Goal: Transaction & Acquisition: Purchase product/service

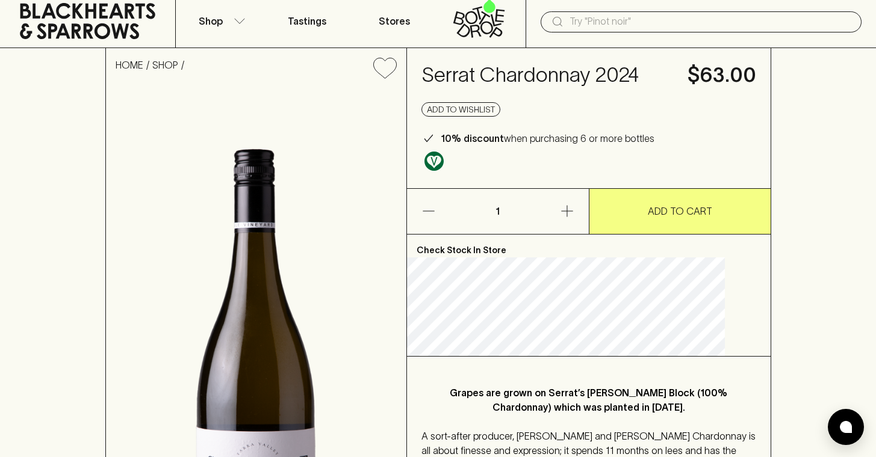
scroll to position [34, 0]
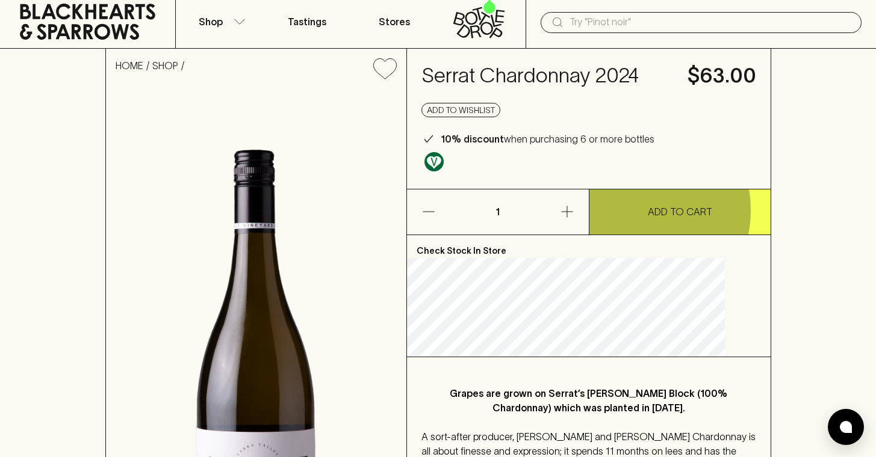
click at [626, 234] on button "ADD TO CART" at bounding box center [679, 212] width 181 height 45
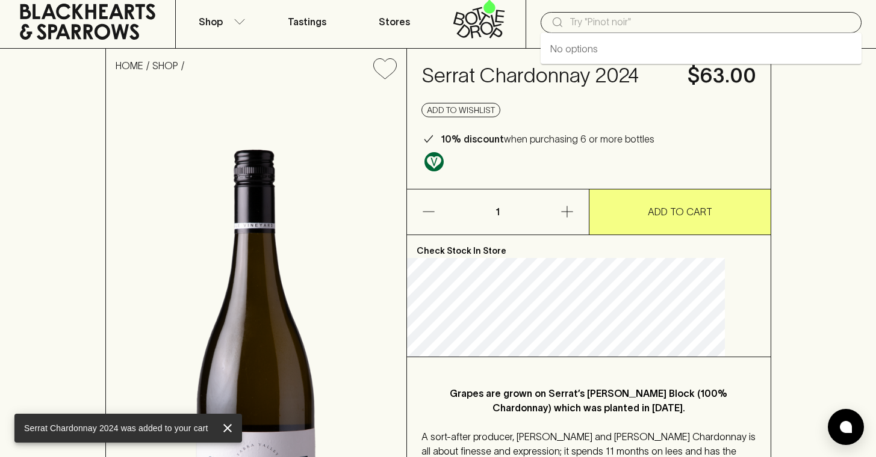
click at [621, 21] on input "text" at bounding box center [710, 22] width 282 height 19
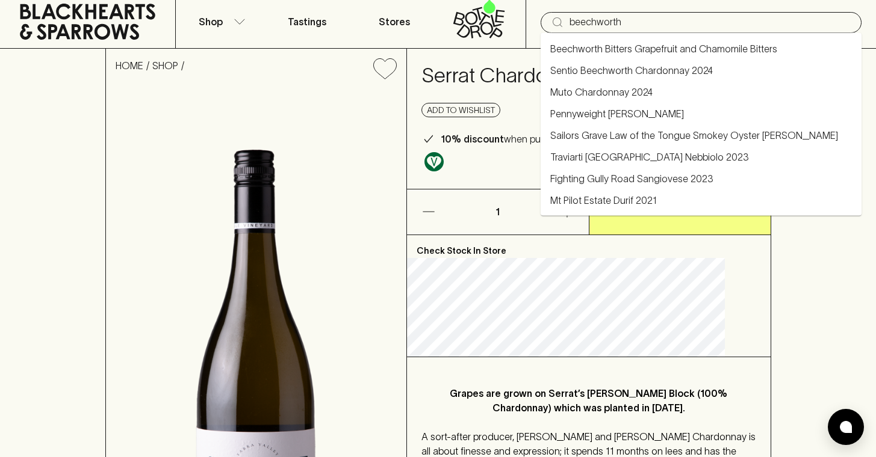
click at [608, 72] on link "Sentio Beechworth Chardonnay 2024" at bounding box center [631, 70] width 163 height 14
type input "Sentio Beechworth Chardonnay 2024"
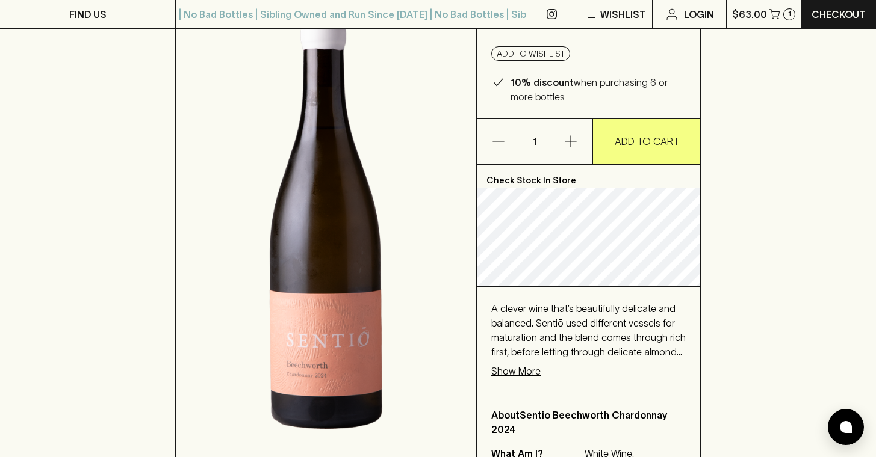
scroll to position [172, 0]
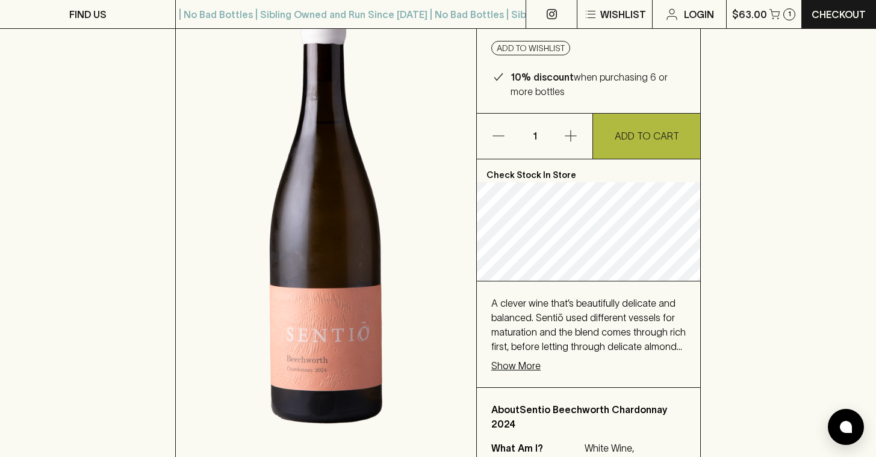
click at [651, 140] on p "ADD TO CART" at bounding box center [647, 136] width 64 height 14
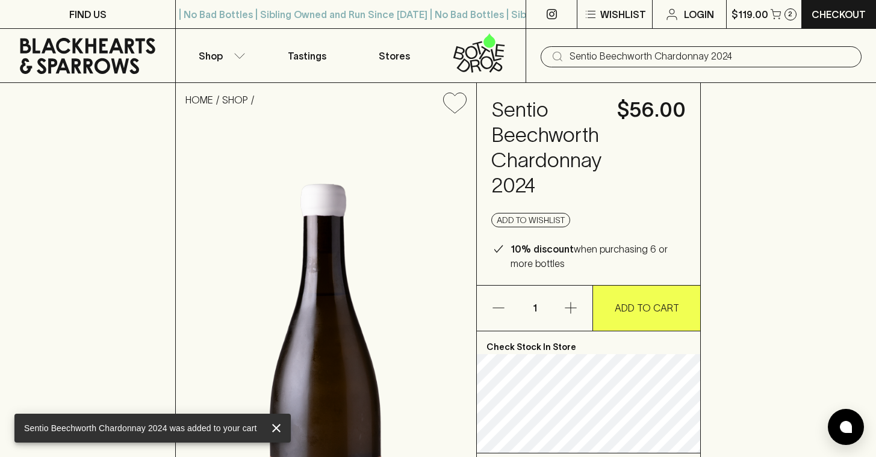
scroll to position [0, 0]
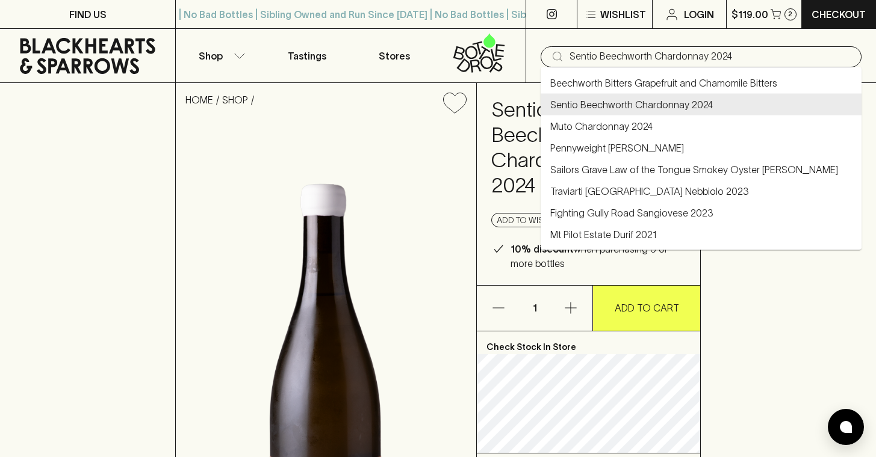
click at [598, 52] on input "Sentio Beechworth Chardonnay 2024" at bounding box center [710, 56] width 282 height 19
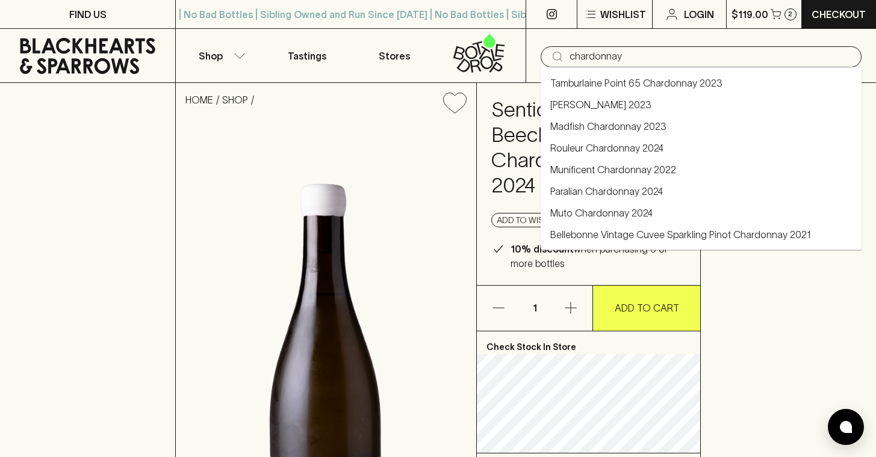
type input "chardonnay"
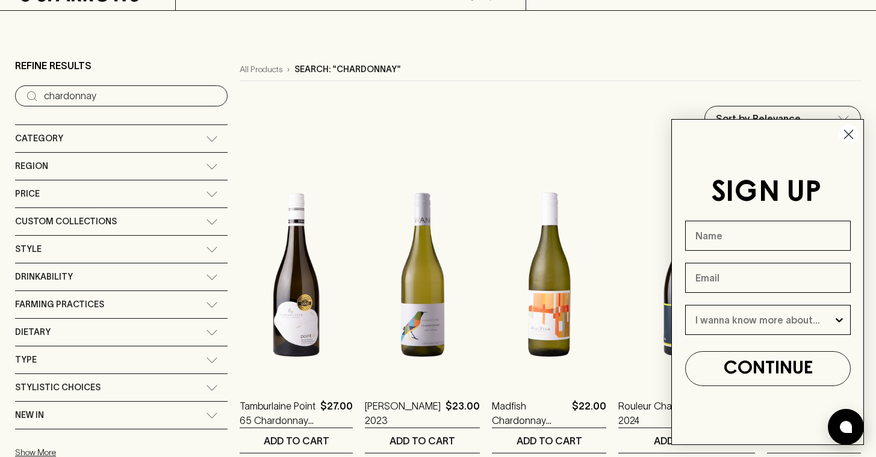
scroll to position [81, 0]
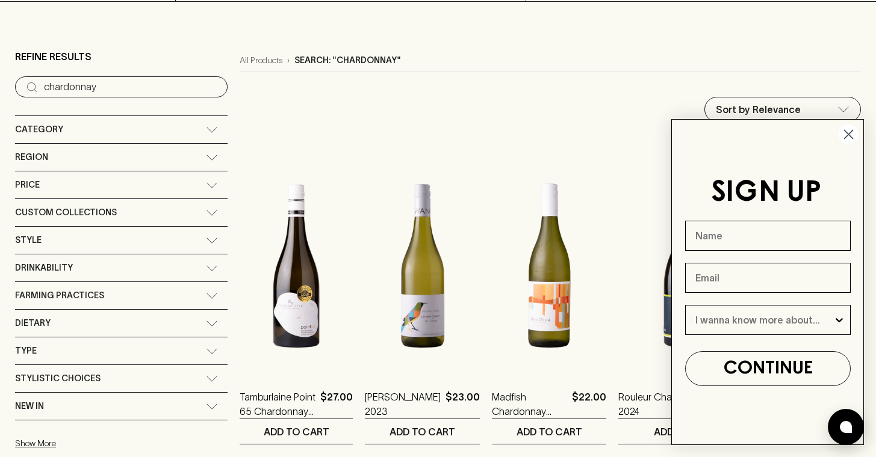
click at [852, 131] on icon "Close dialog" at bounding box center [848, 135] width 8 height 8
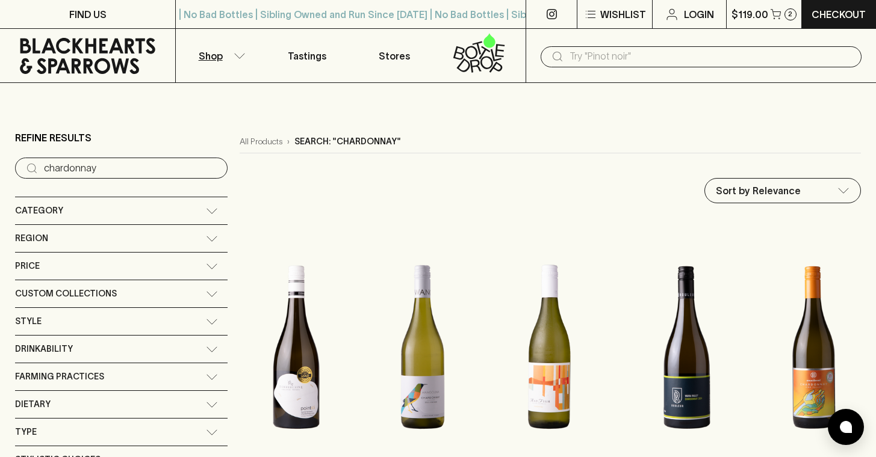
scroll to position [0, 0]
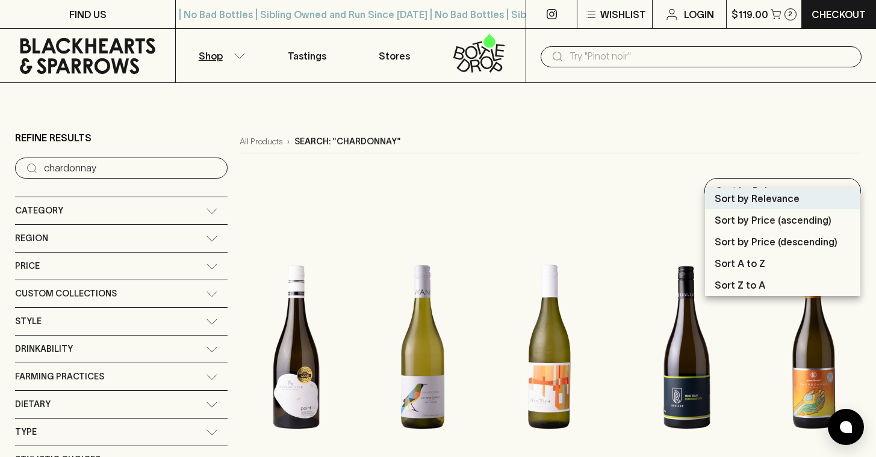
click at [774, 241] on p "Sort by Price (descending)" at bounding box center [775, 242] width 123 height 14
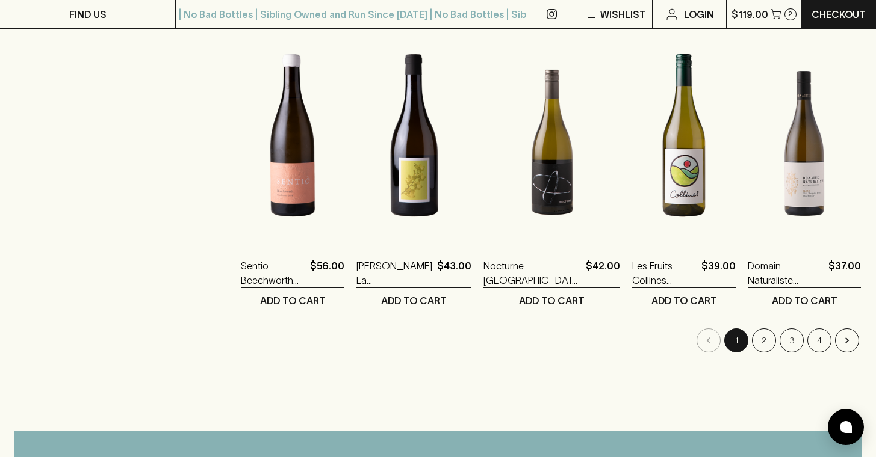
scroll to position [1178, 0]
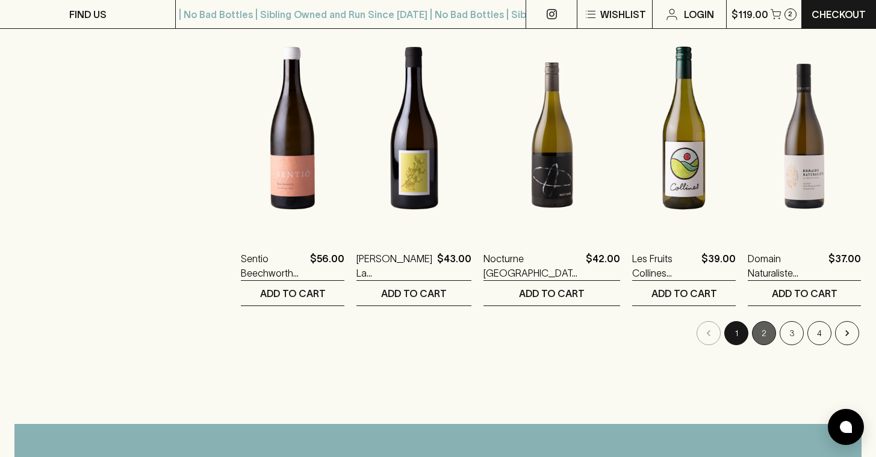
click at [763, 321] on button "2" at bounding box center [764, 333] width 24 height 24
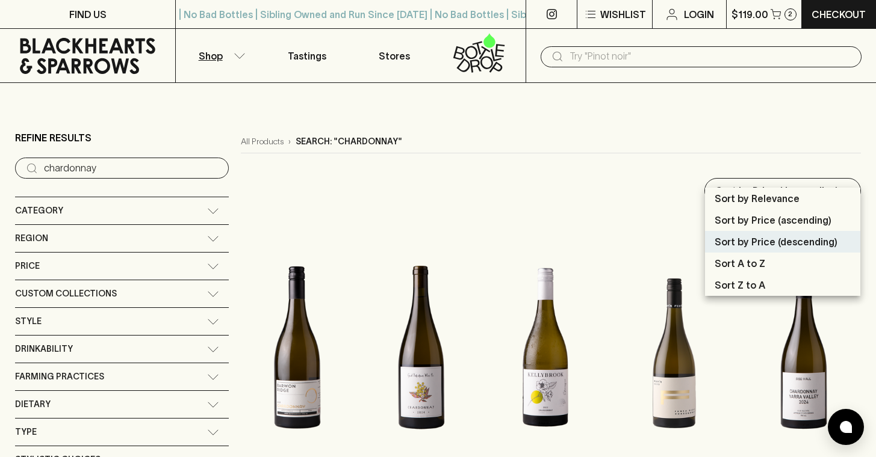
click at [785, 218] on p "Sort by Price (ascending)" at bounding box center [772, 220] width 117 height 14
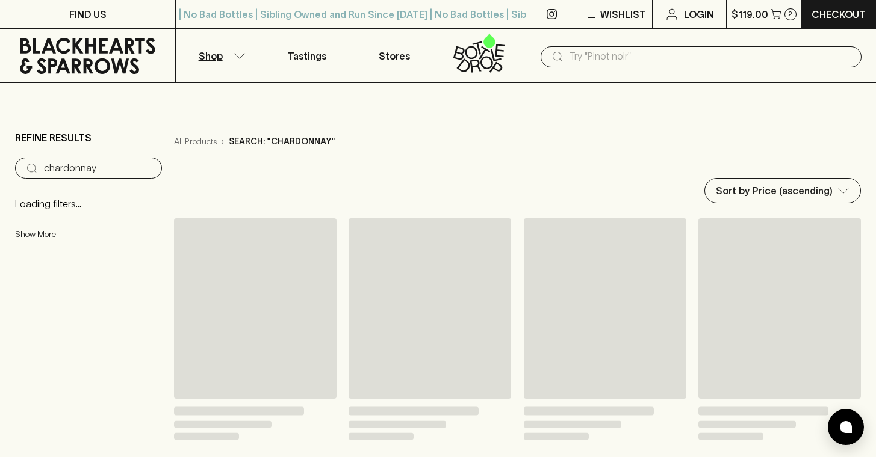
type input "price:asc"
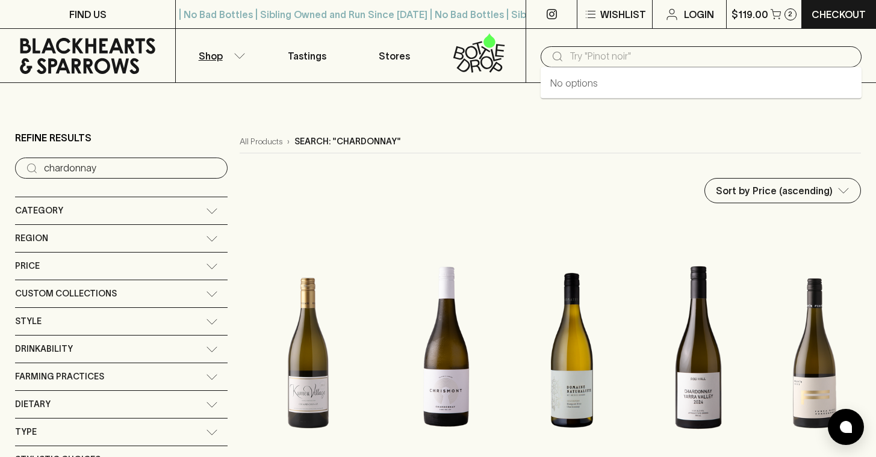
click at [598, 60] on input "text" at bounding box center [710, 56] width 282 height 19
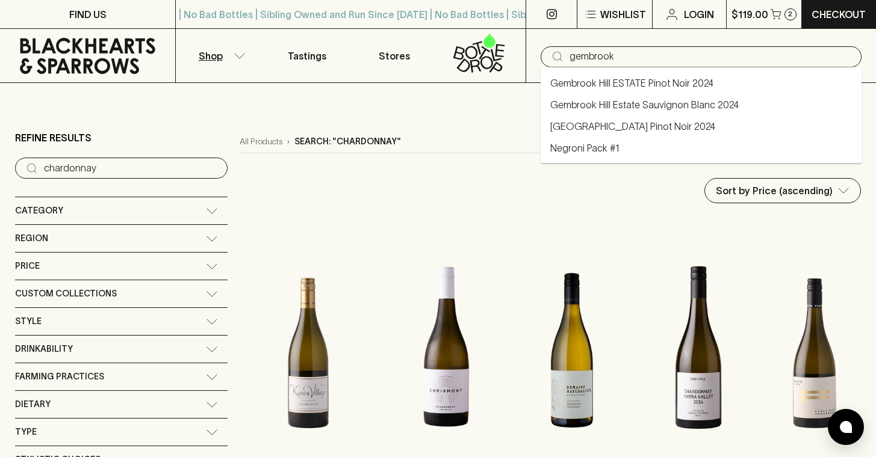
type input "gembrook"
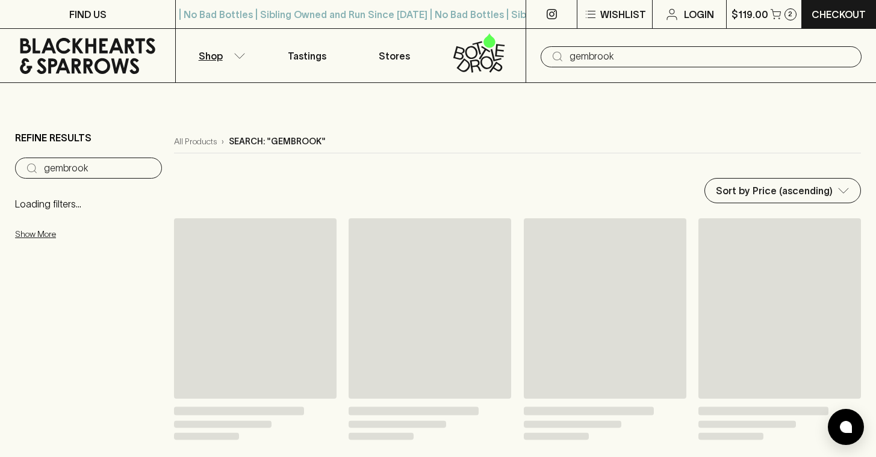
type input "gembrook"
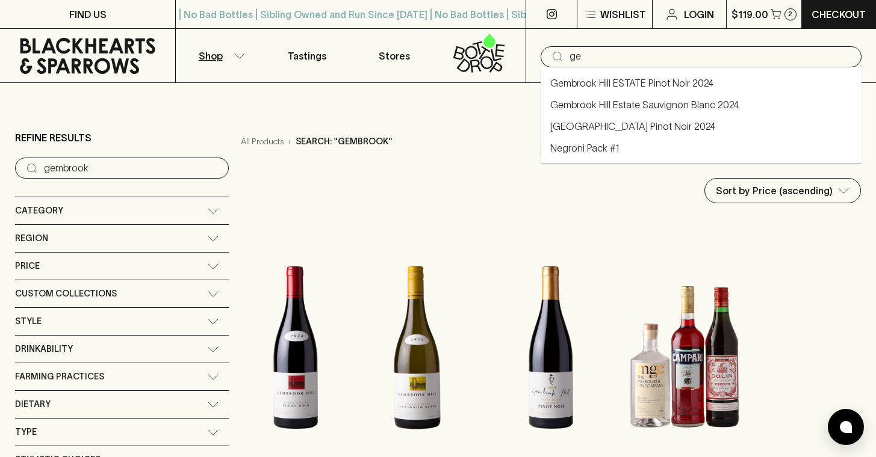
type input "g"
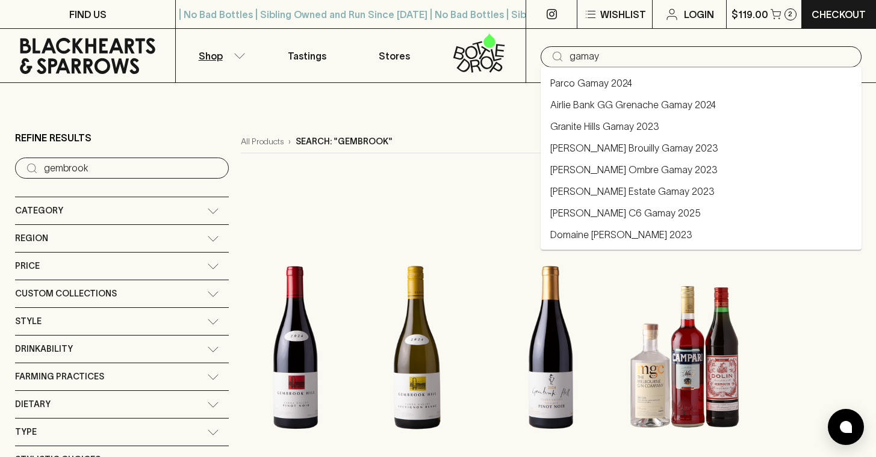
type input "gamay"
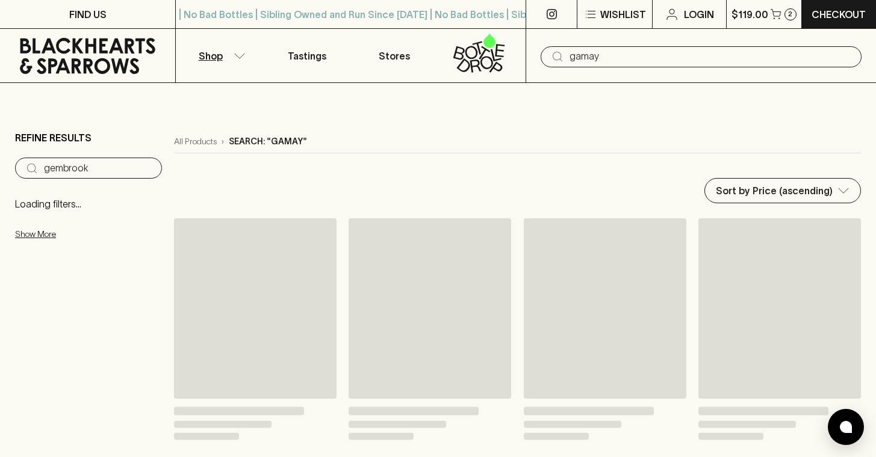
type input "gamay"
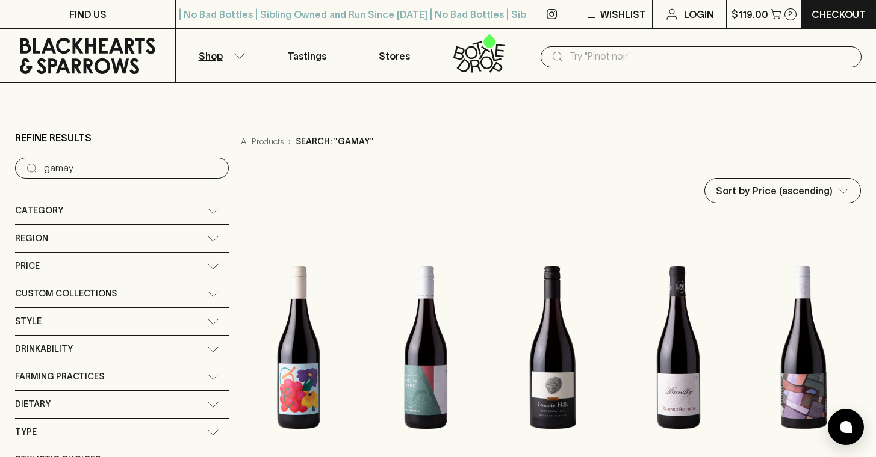
click at [208, 236] on icon at bounding box center [213, 238] width 10 height 5
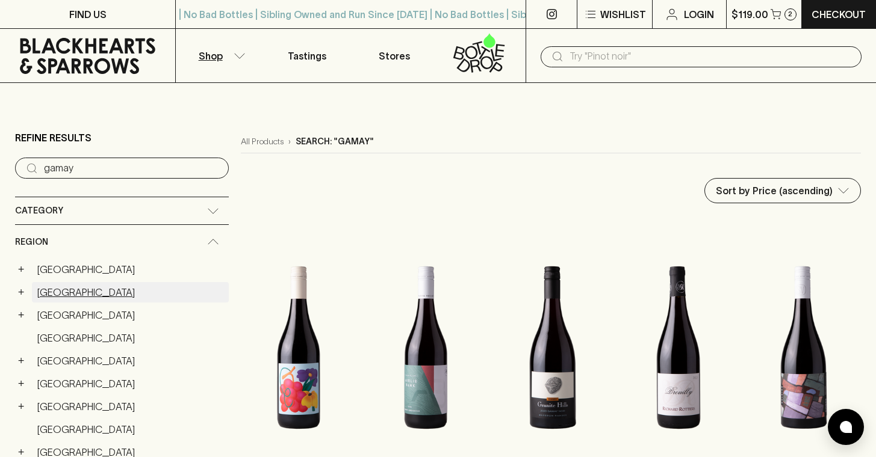
click at [69, 282] on link "[GEOGRAPHIC_DATA]" at bounding box center [130, 292] width 197 height 20
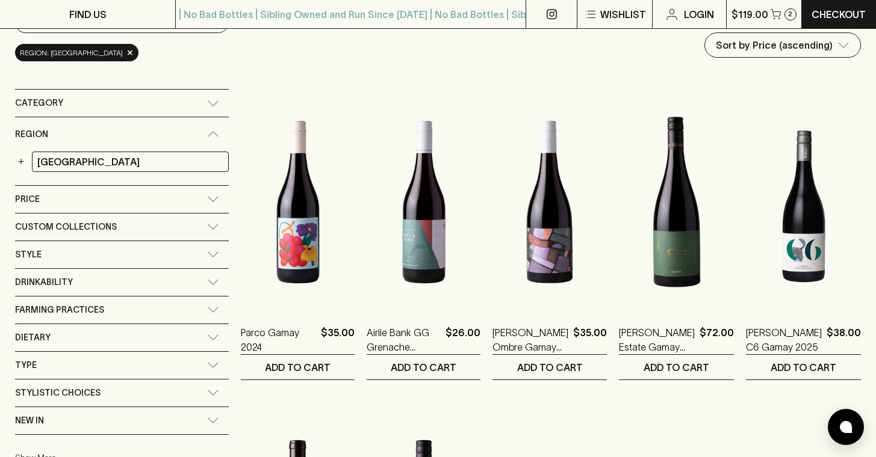
scroll to position [143, 0]
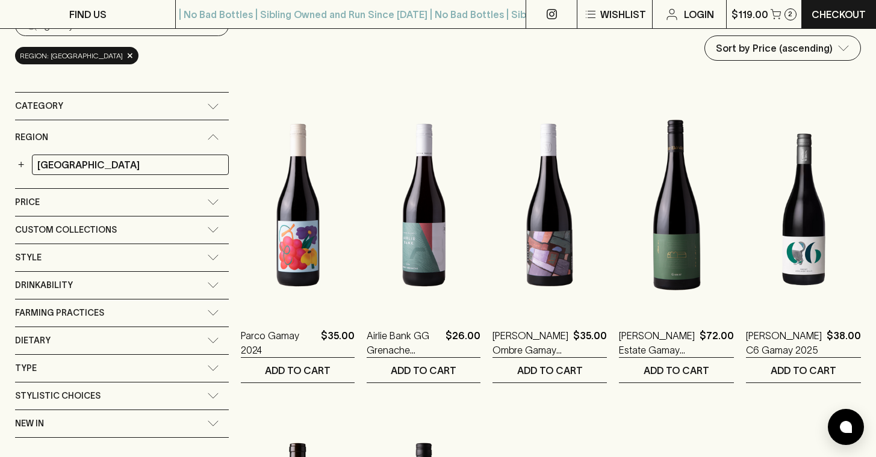
click at [207, 104] on icon at bounding box center [213, 107] width 12 height 6
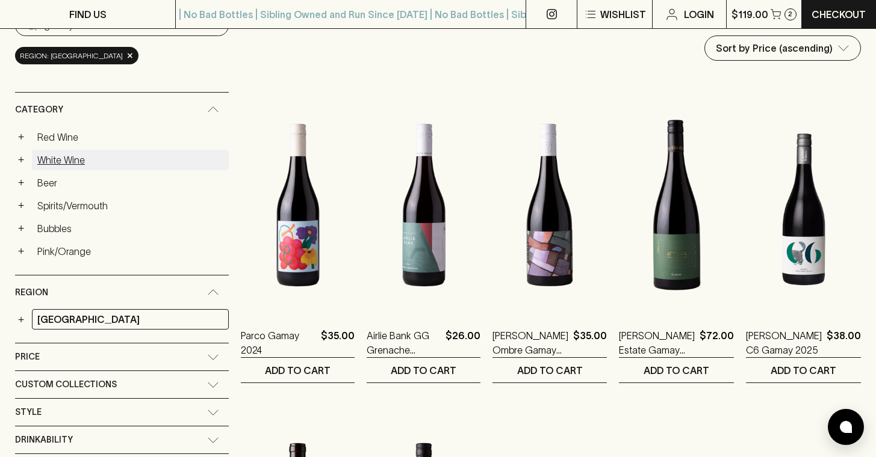
click at [80, 150] on link "White Wine" at bounding box center [130, 160] width 197 height 20
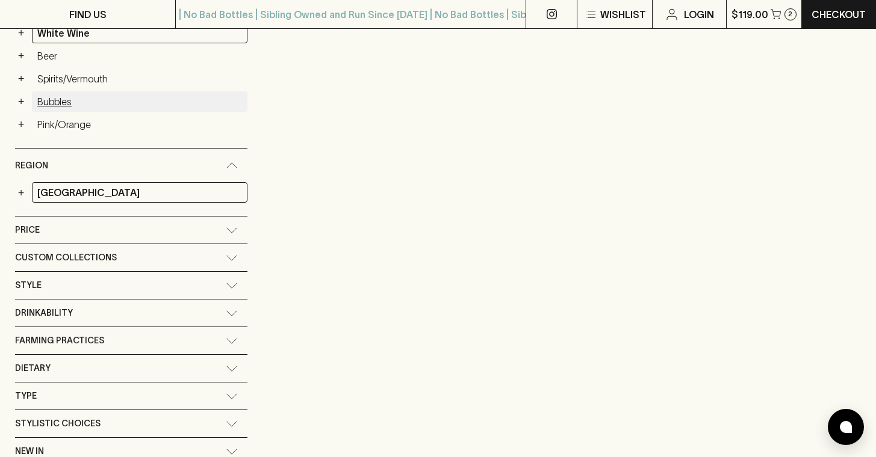
scroll to position [294, 0]
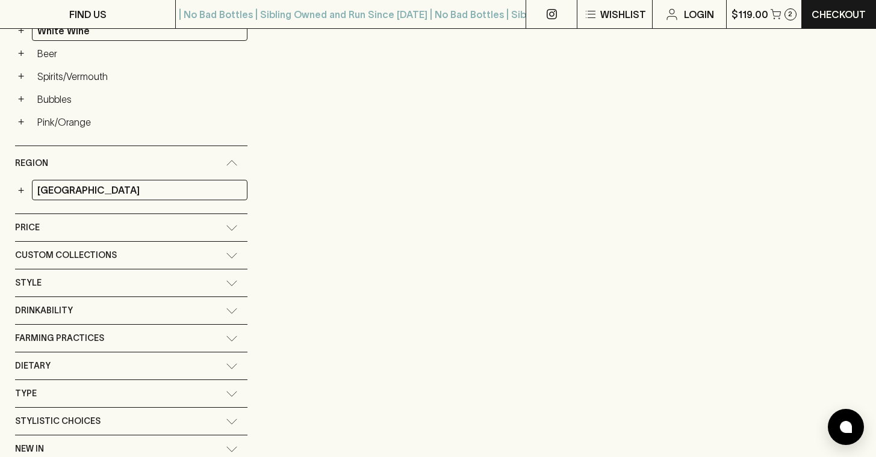
click at [208, 242] on div "Custom Collections" at bounding box center [131, 255] width 232 height 27
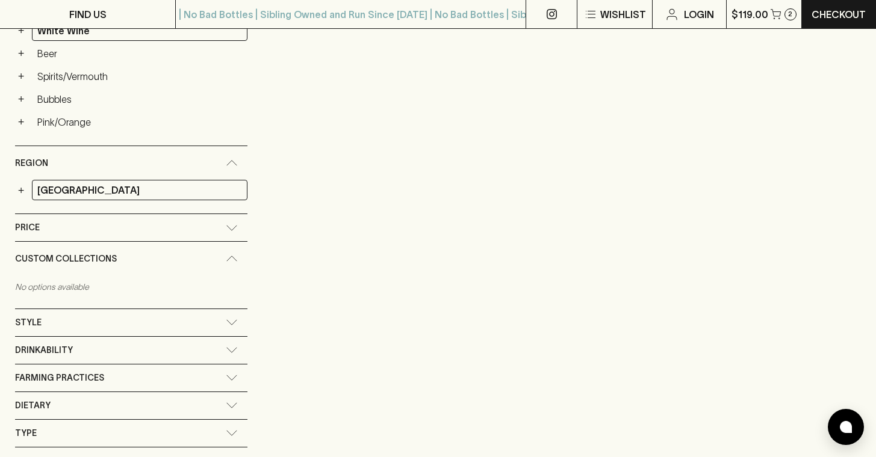
click at [207, 214] on div "Price" at bounding box center [131, 227] width 232 height 27
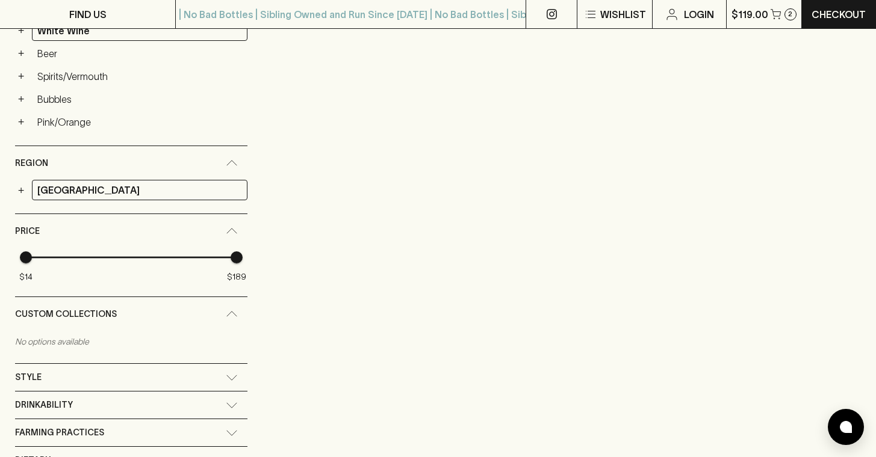
click at [207, 214] on div "Price" at bounding box center [131, 231] width 232 height 34
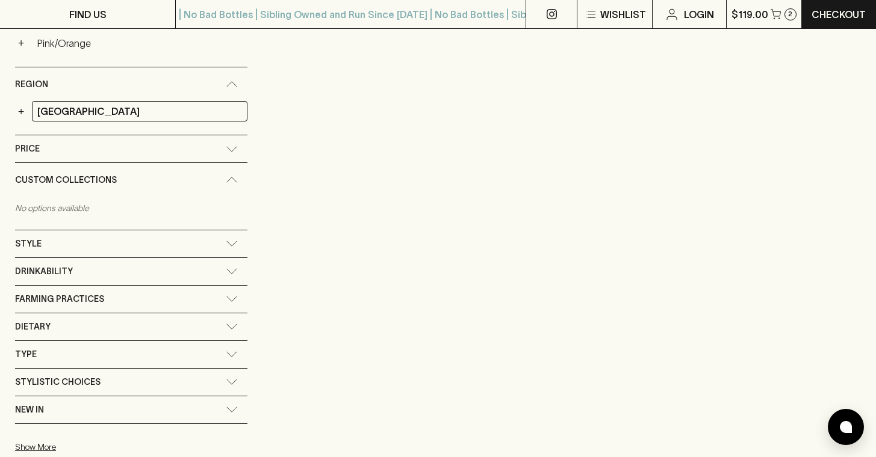
scroll to position [385, 0]
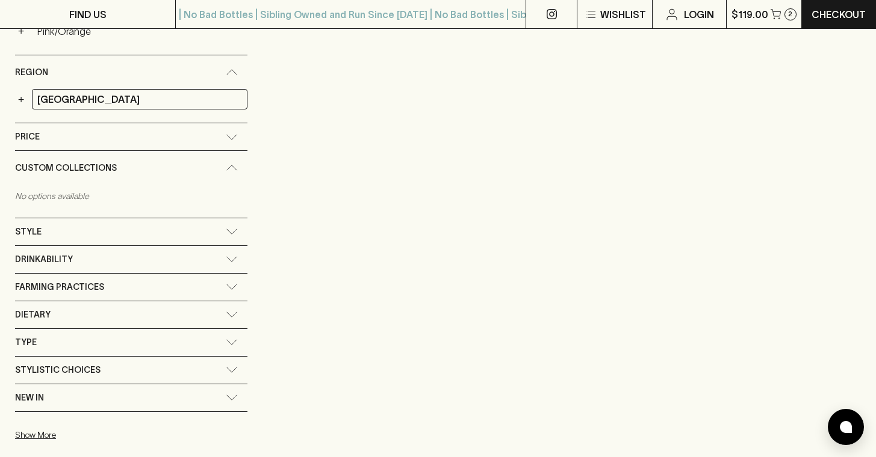
click at [208, 218] on div "Style" at bounding box center [131, 231] width 232 height 27
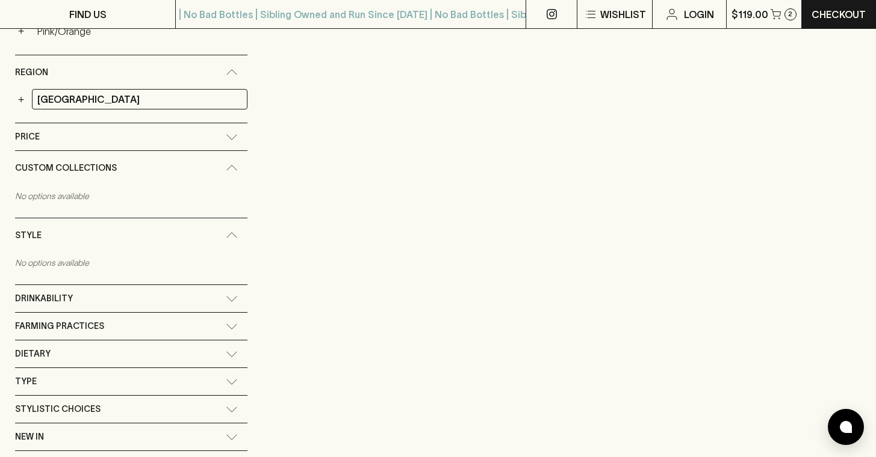
click at [208, 218] on div "Style" at bounding box center [131, 235] width 232 height 34
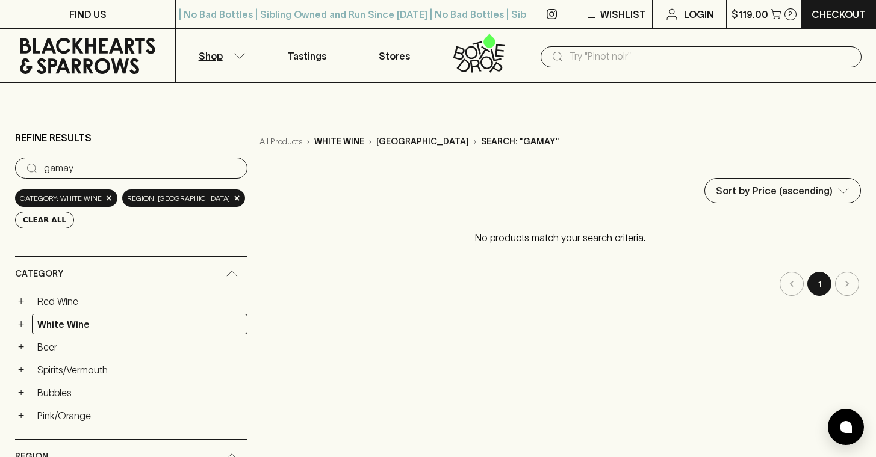
scroll to position [0, 0]
click at [206, 159] on input "gamay" at bounding box center [141, 168] width 194 height 19
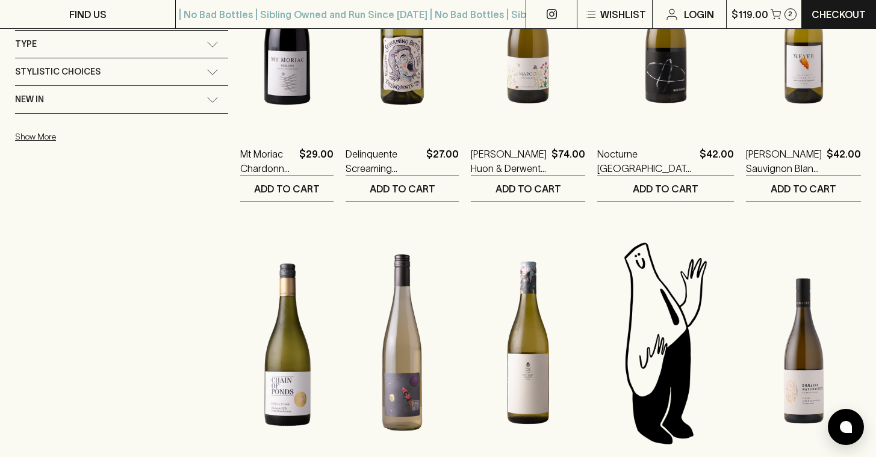
scroll to position [622, 0]
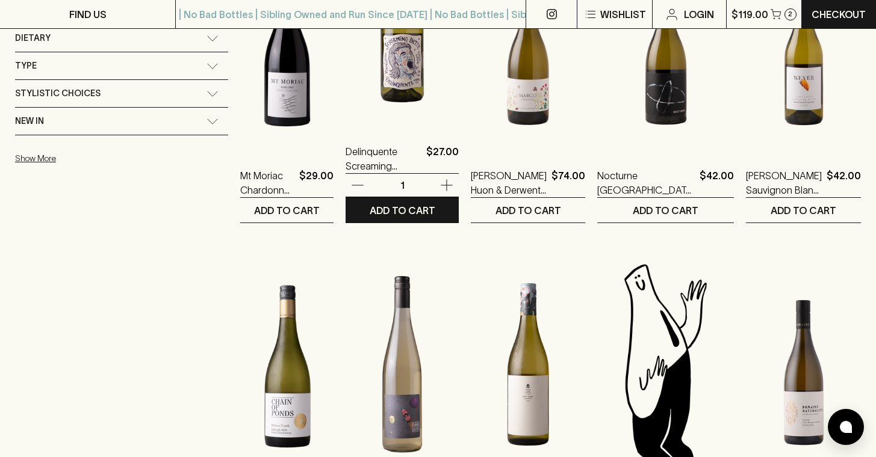
click at [413, 99] on img at bounding box center [401, 21] width 113 height 211
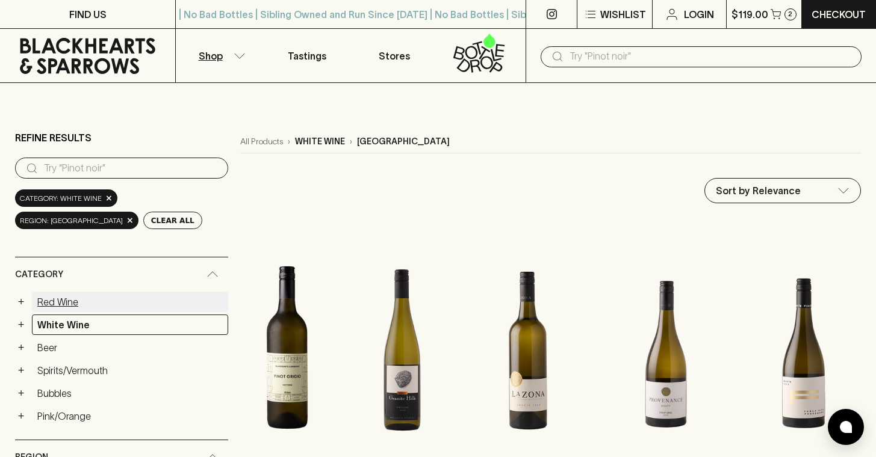
click at [75, 292] on link "Red Wine" at bounding box center [130, 302] width 196 height 20
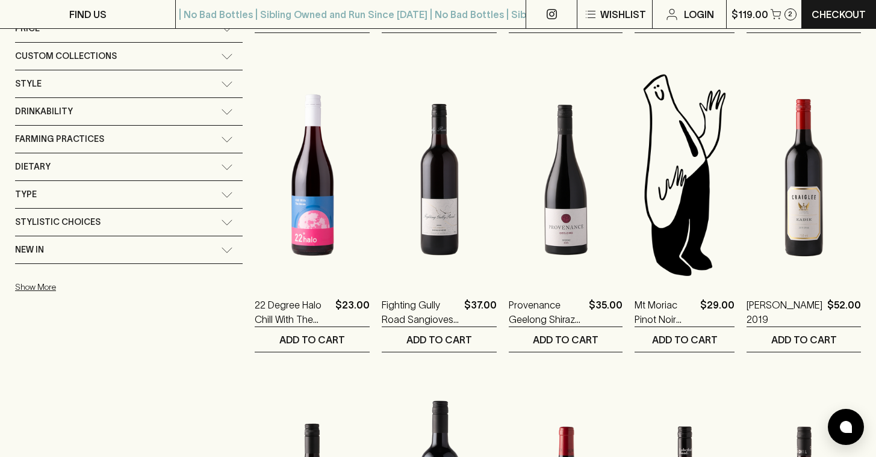
scroll to position [489, 0]
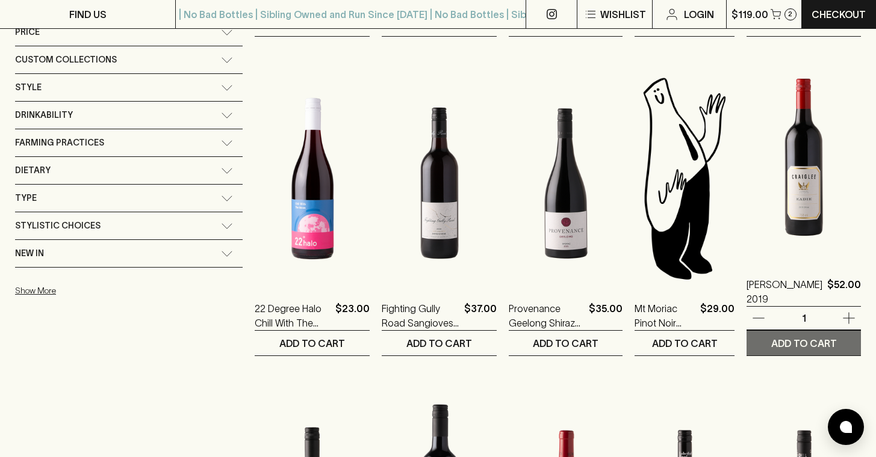
click at [803, 336] on p "ADD TO CART" at bounding box center [804, 343] width 66 height 14
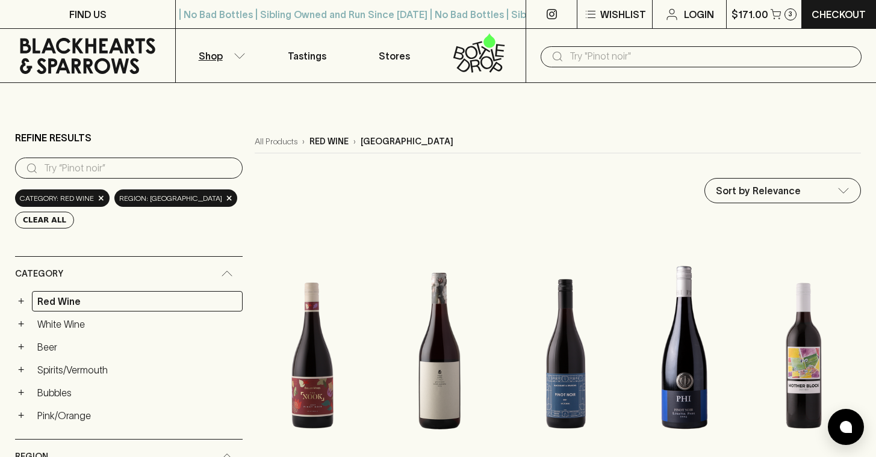
scroll to position [0, 0]
click at [592, 55] on input "text" at bounding box center [710, 56] width 282 height 19
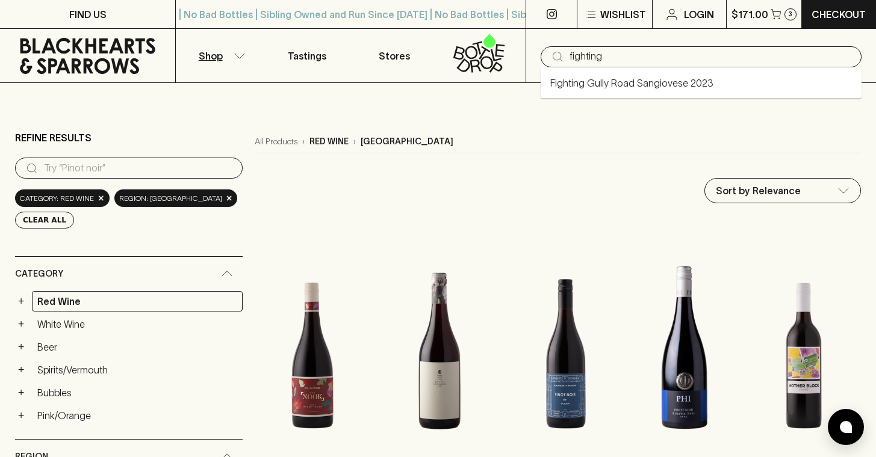
type input "fighting"
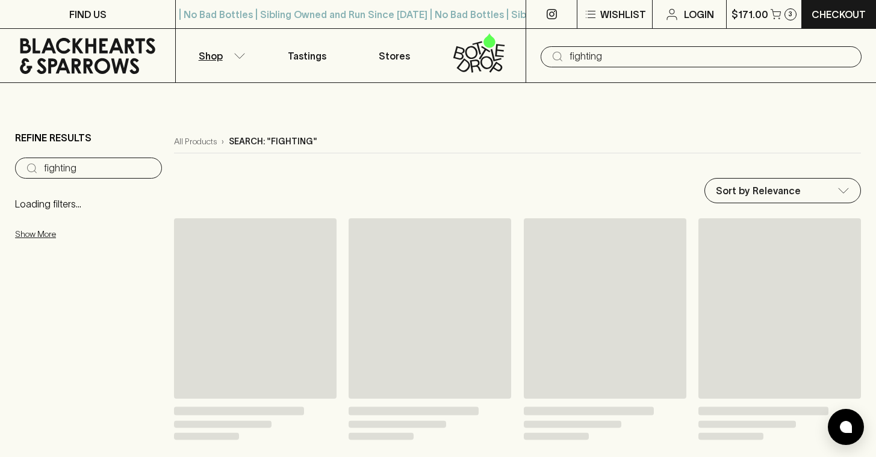
type input "fighting"
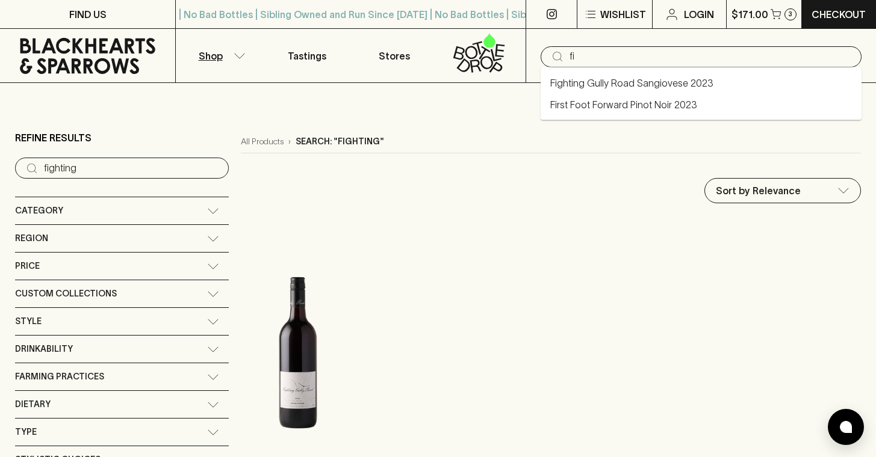
type input "f"
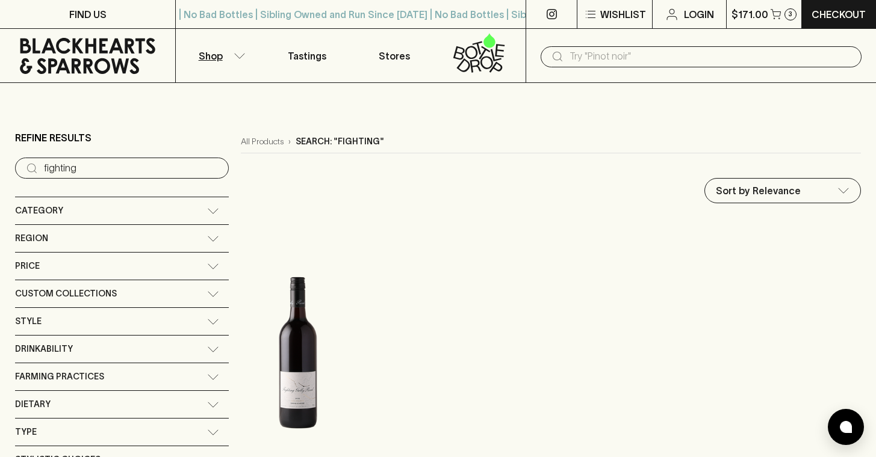
click at [148, 159] on input "fighting" at bounding box center [131, 168] width 175 height 19
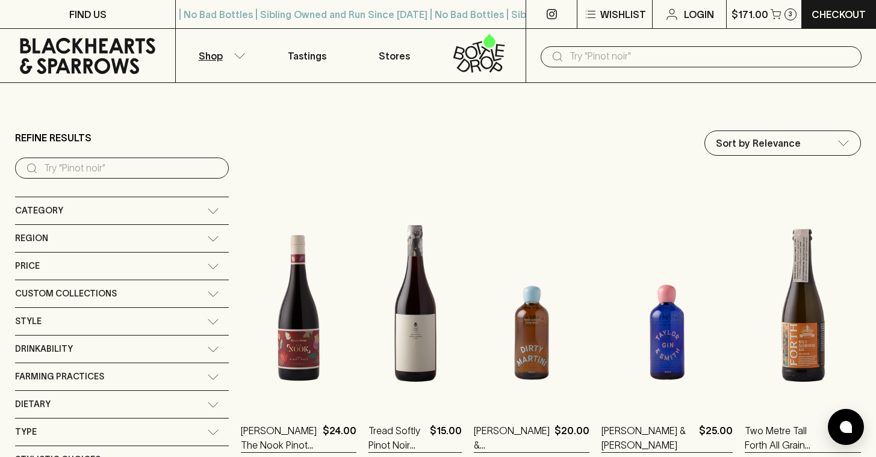
click at [207, 208] on icon at bounding box center [213, 211] width 12 height 6
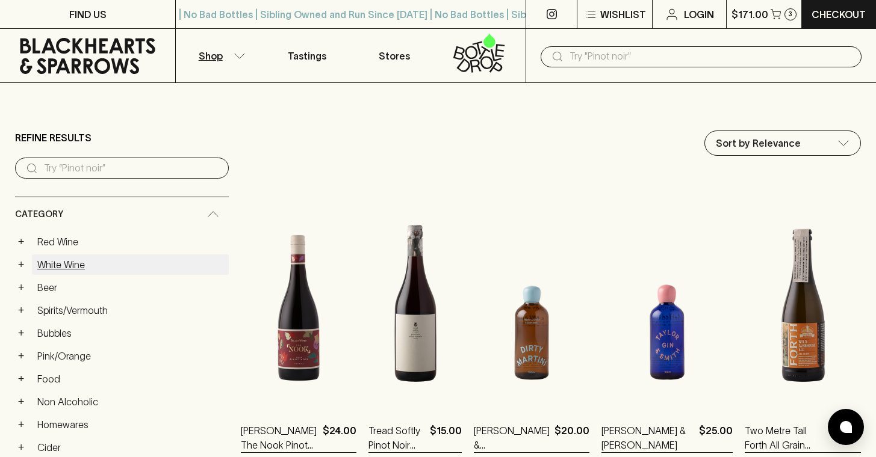
click at [78, 255] on link "White Wine" at bounding box center [130, 265] width 197 height 20
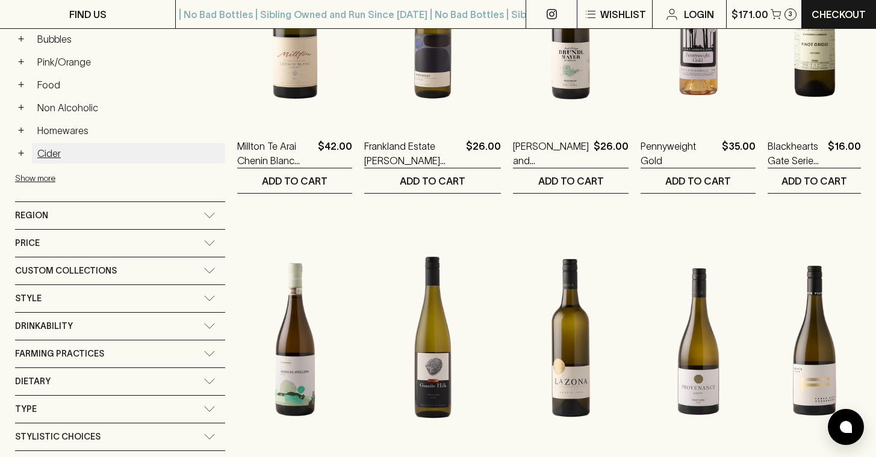
scroll to position [341, 0]
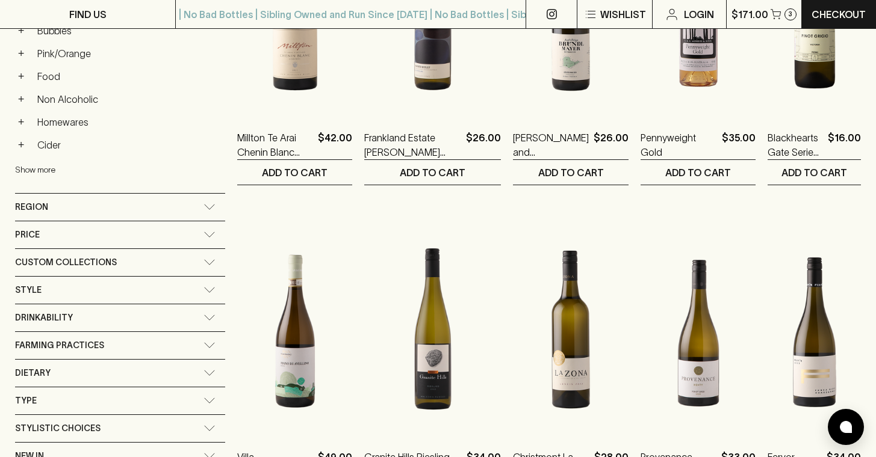
click at [52, 158] on button "Show more" at bounding box center [94, 170] width 158 height 25
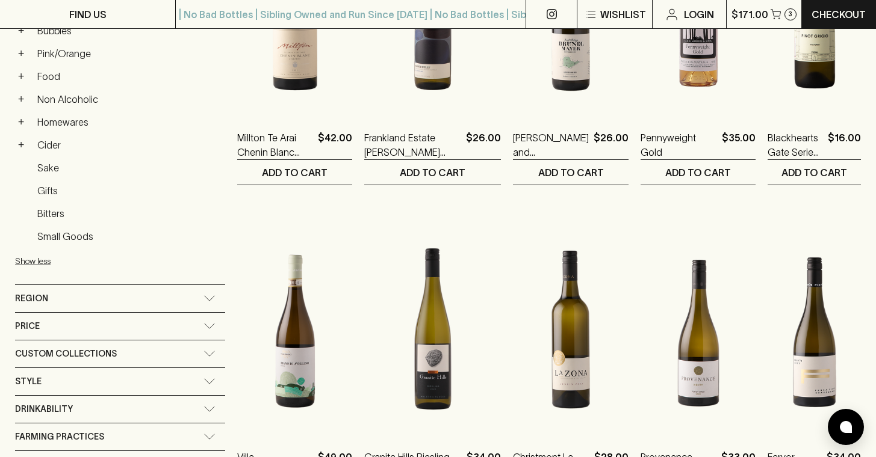
click at [203, 296] on icon at bounding box center [209, 299] width 12 height 6
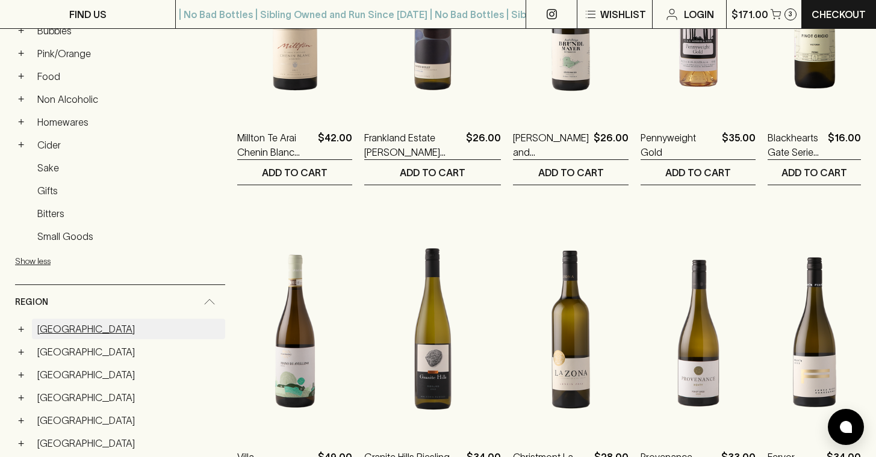
click at [70, 319] on link "[GEOGRAPHIC_DATA]" at bounding box center [128, 329] width 193 height 20
